Goal: Information Seeking & Learning: Compare options

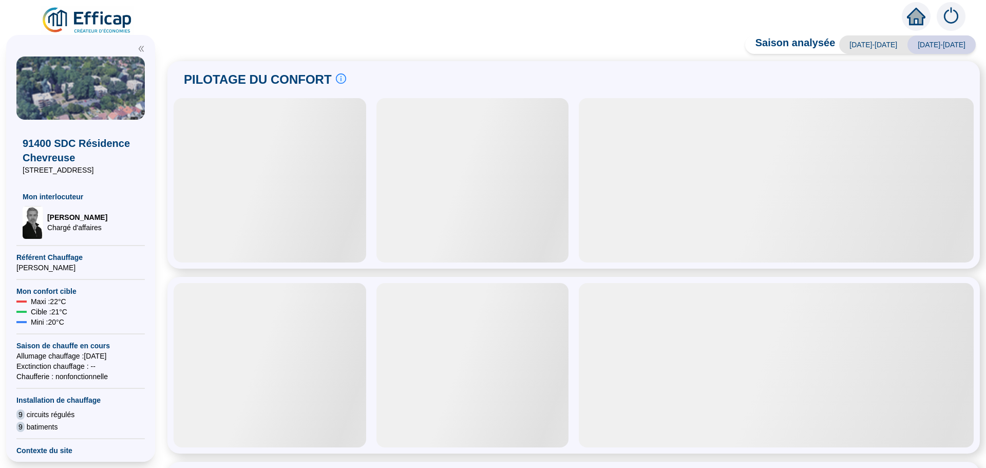
drag, startPoint x: 218, startPoint y: 131, endPoint x: 268, endPoint y: 241, distance: 120.7
click at [449, 80] on div "PILOTAGE DU CONFORT Le pilotage du confort est fondamental pour le confort de t…" at bounding box center [574, 79] width 800 height 25
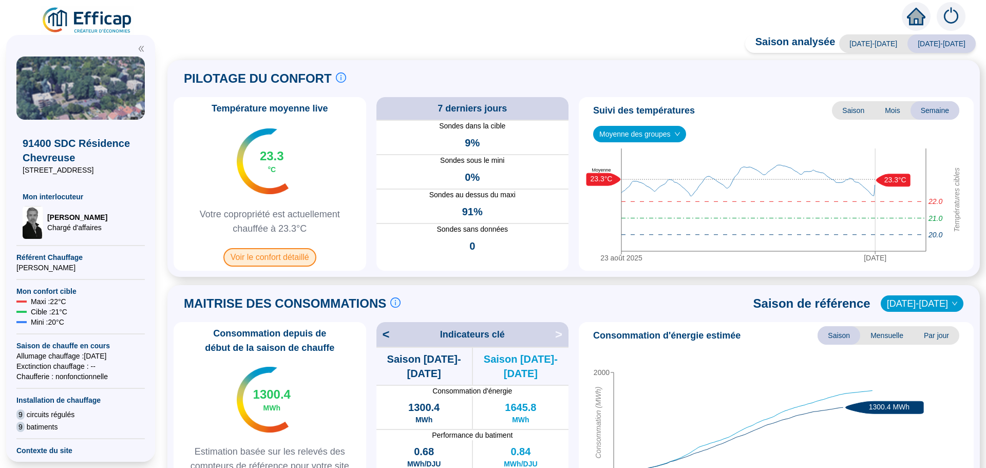
click at [274, 261] on span "Voir le confort détaillé" at bounding box center [269, 257] width 93 height 18
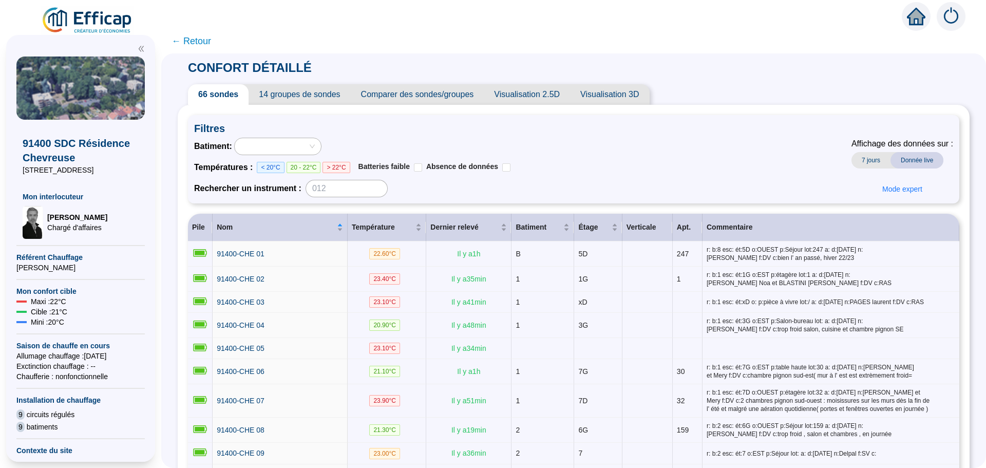
click at [442, 92] on span "Comparer des sondes/groupes" at bounding box center [418, 94] width 134 height 21
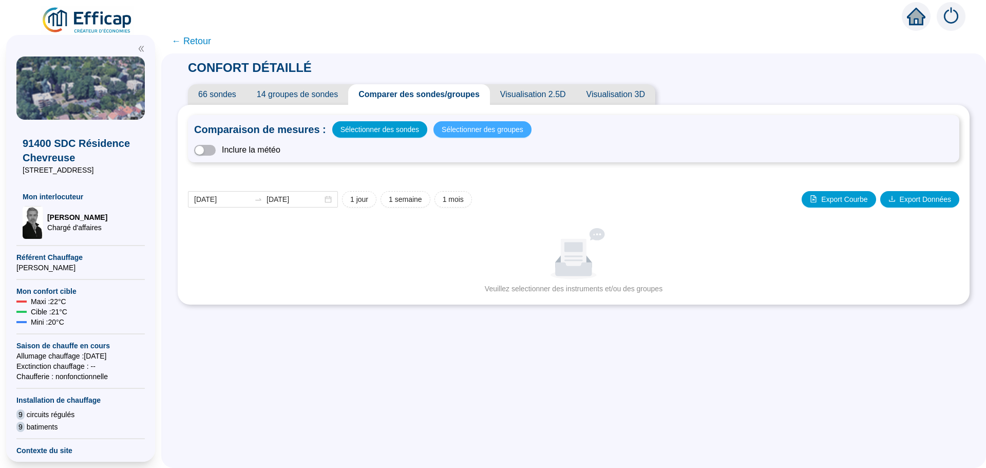
click at [466, 128] on span "Sélectionner des groupes" at bounding box center [483, 129] width 82 height 14
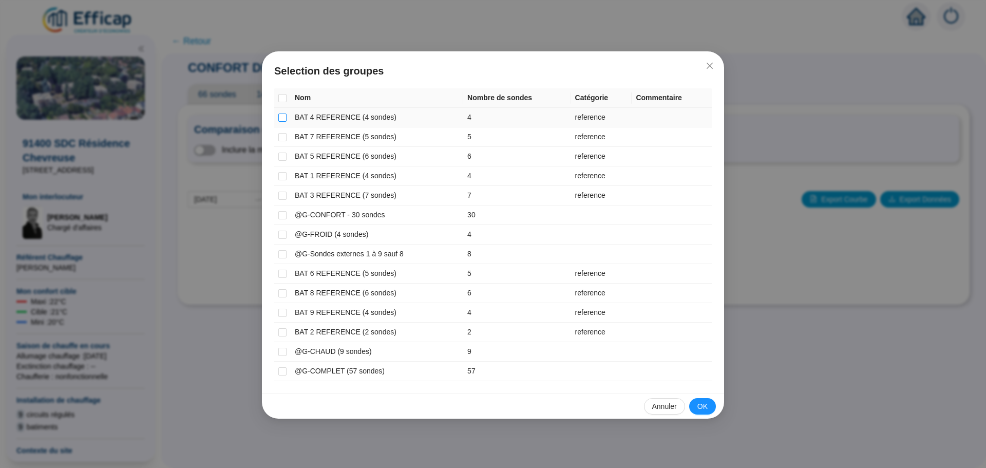
click at [286, 118] on input "checkbox" at bounding box center [282, 118] width 8 height 8
checkbox input "true"
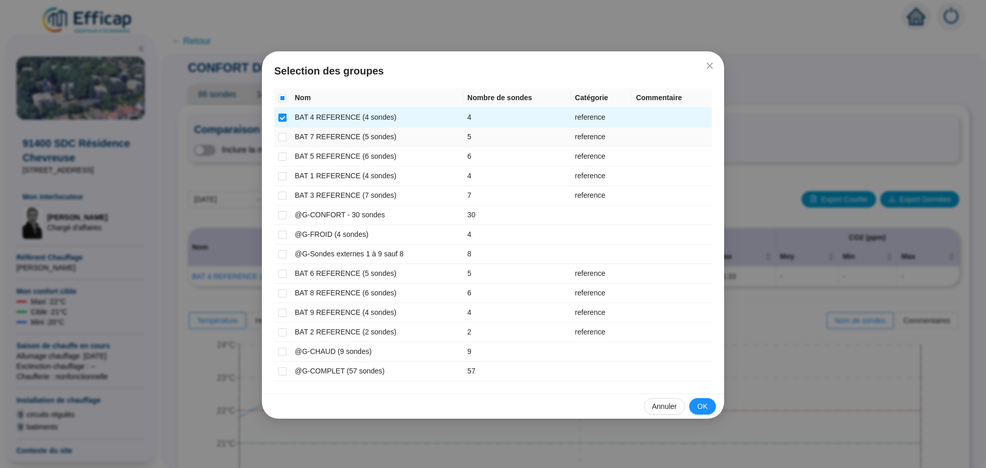
click at [283, 143] on td at bounding box center [282, 137] width 16 height 20
click at [283, 138] on input "checkbox" at bounding box center [282, 137] width 8 height 8
checkbox input "true"
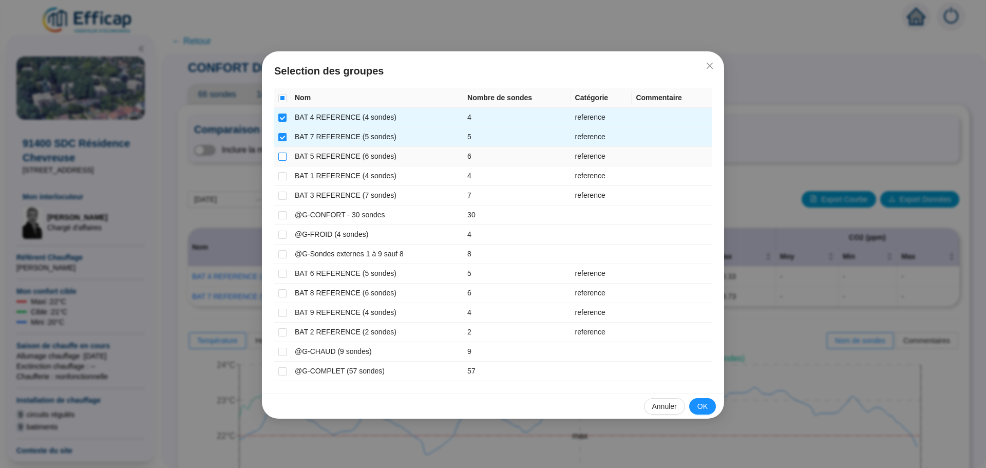
click at [282, 158] on input "checkbox" at bounding box center [282, 157] width 8 height 8
checkbox input "true"
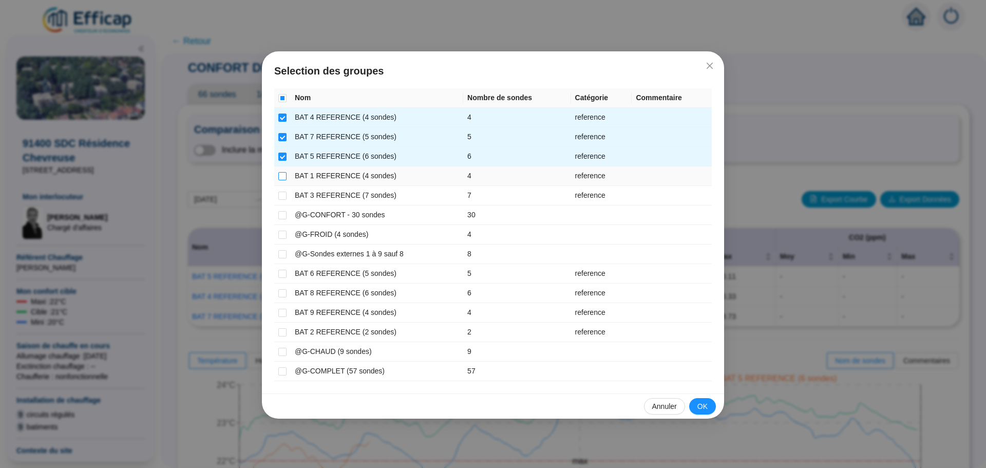
click at [282, 179] on input "checkbox" at bounding box center [282, 176] width 8 height 8
checkbox input "true"
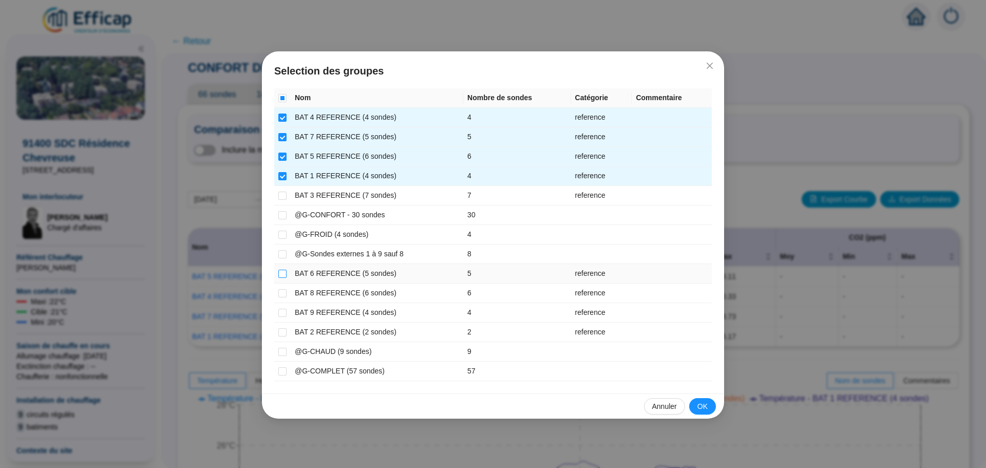
click at [285, 272] on input "checkbox" at bounding box center [282, 274] width 8 height 8
checkbox input "true"
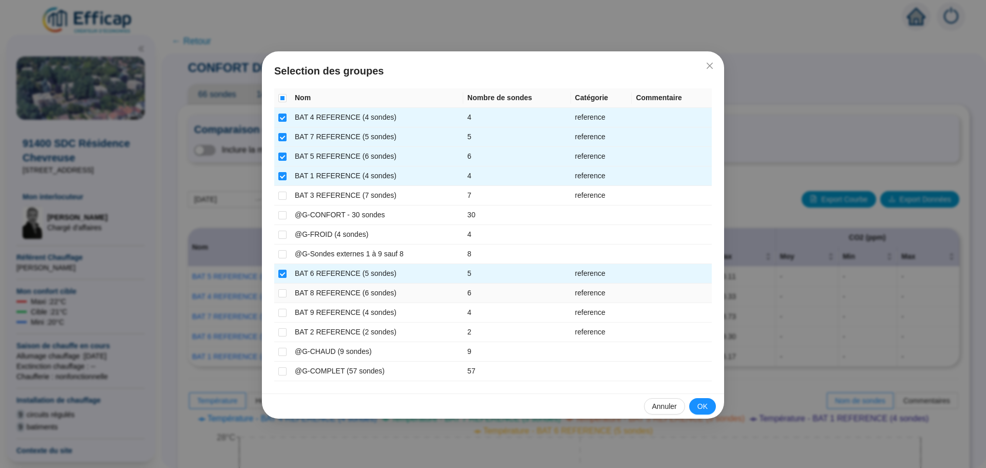
drag, startPoint x: 283, startPoint y: 291, endPoint x: 283, endPoint y: 302, distance: 10.8
click at [283, 296] on input "checkbox" at bounding box center [282, 293] width 8 height 8
checkbox input "true"
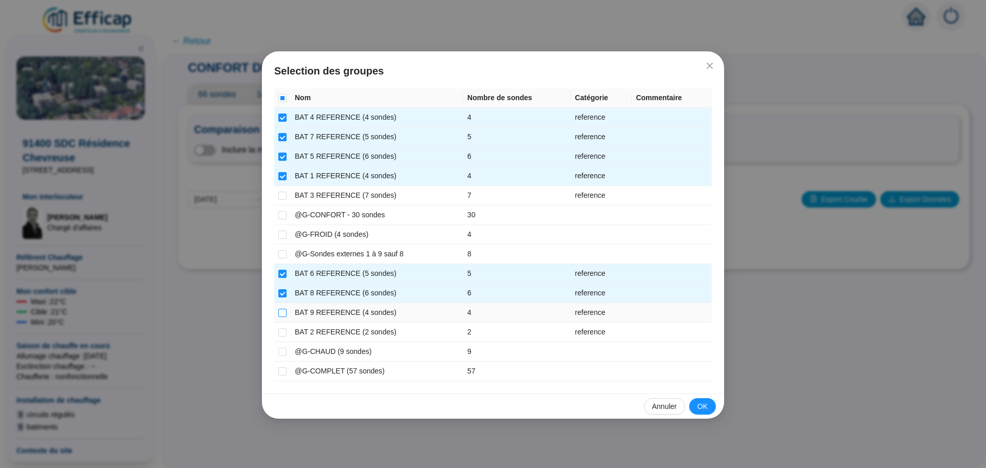
click at [283, 310] on input "checkbox" at bounding box center [282, 313] width 8 height 8
checkbox input "true"
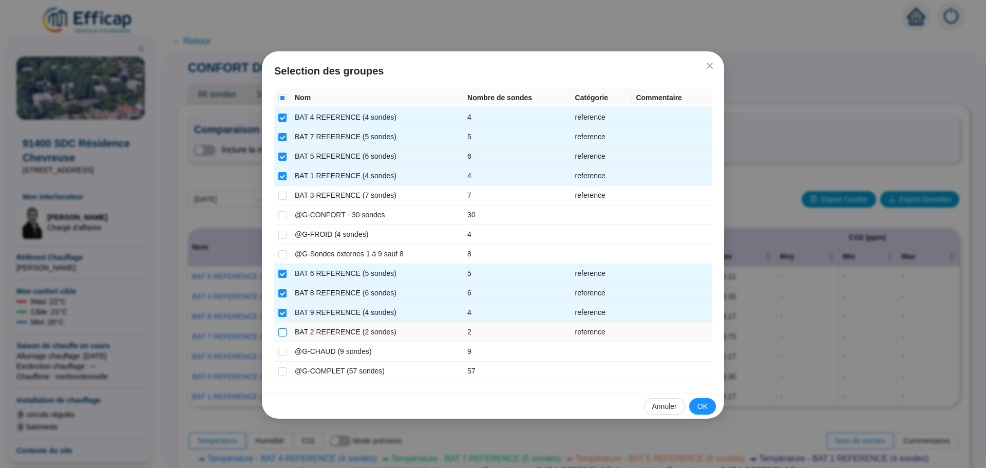
click at [283, 333] on input "checkbox" at bounding box center [282, 332] width 8 height 8
checkbox input "true"
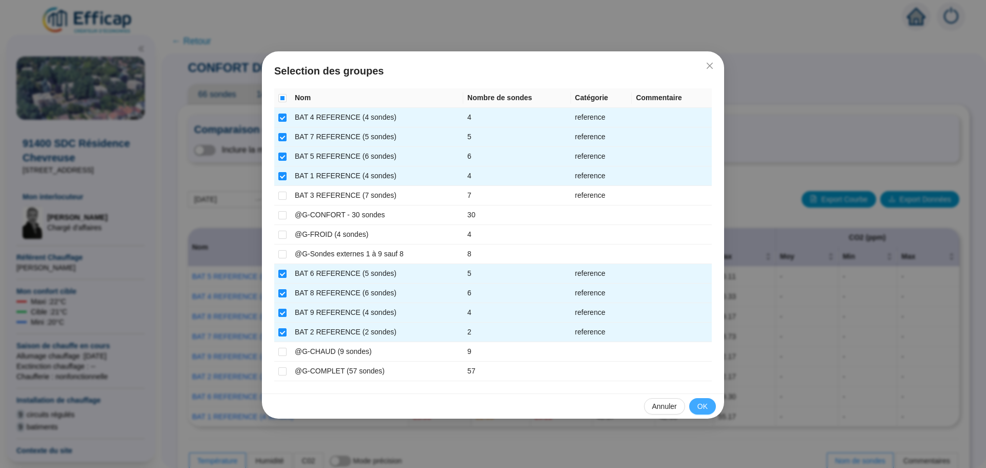
click at [702, 407] on span "OK" at bounding box center [702, 406] width 10 height 11
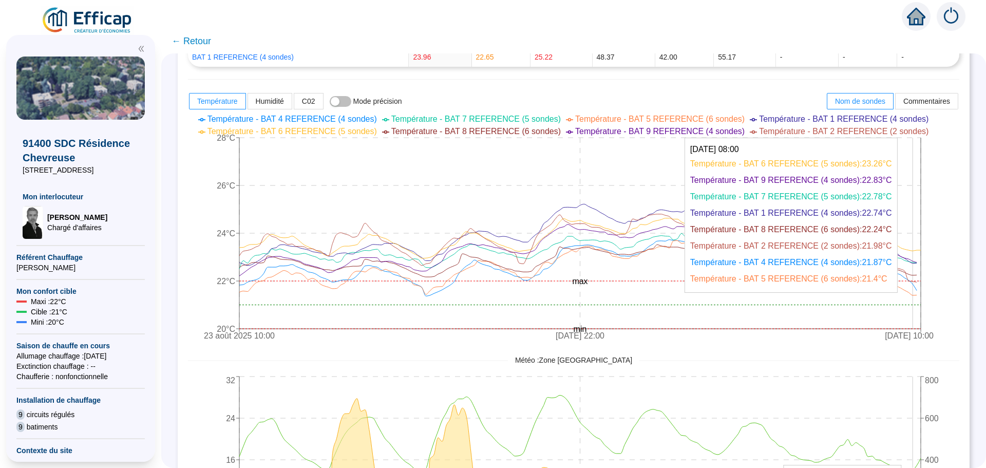
scroll to position [495, 0]
